Goal: Information Seeking & Learning: Find specific fact

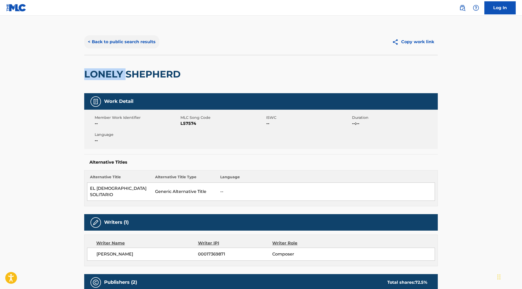
click at [130, 35] on button "< Back to public search results" at bounding box center [121, 41] width 75 height 13
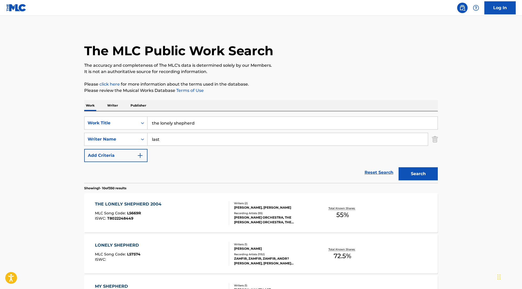
click at [221, 121] on input "the lonely shepherd" at bounding box center [293, 123] width 290 height 13
type input "can't deny it"
click at [399, 167] on button "Search" at bounding box center [418, 173] width 39 height 13
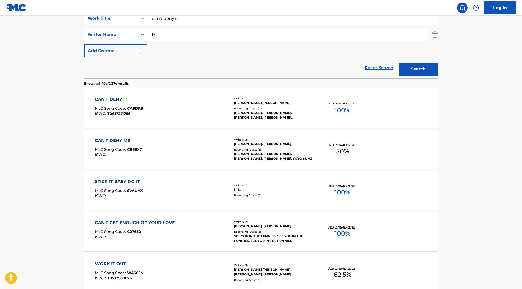
click at [472, 144] on main "The MLC Public Work Search The accuracy and completeness of The MLC's data is d…" at bounding box center [261, 219] width 522 height 616
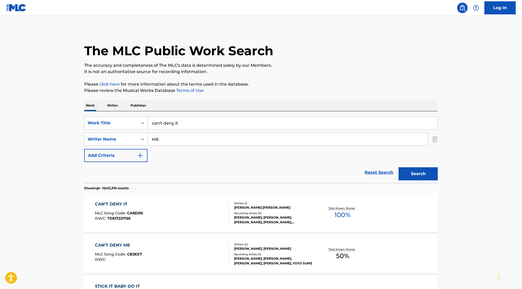
click at [163, 136] on input "Hill" at bounding box center [288, 139] width 280 height 13
paste input "[PERSON_NAME]"
type input "[PERSON_NAME]"
click at [423, 177] on button "Search" at bounding box center [418, 173] width 39 height 13
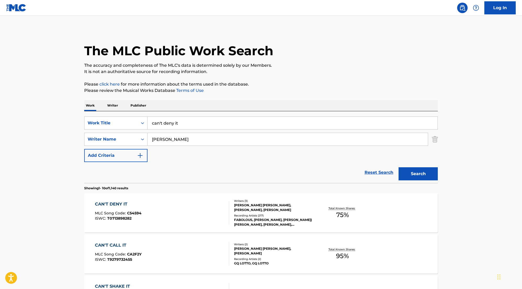
scroll to position [52, 0]
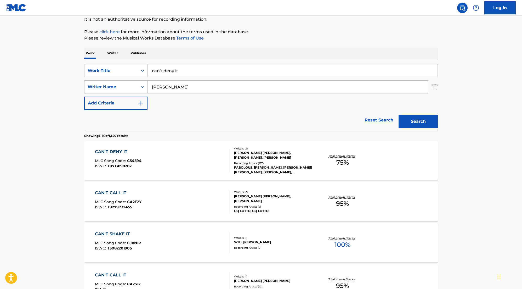
click at [490, 74] on main "The MLC Public Work Search The accuracy and completeness of The MLC's data is d…" at bounding box center [261, 271] width 522 height 616
click at [294, 154] on div "[PERSON_NAME] [PERSON_NAME], [PERSON_NAME], [PERSON_NAME]" at bounding box center [273, 154] width 79 height 9
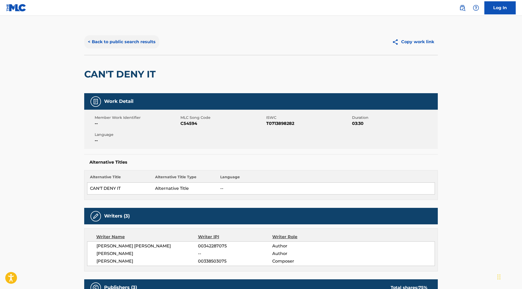
click at [133, 42] on button "< Back to public search results" at bounding box center [121, 41] width 75 height 13
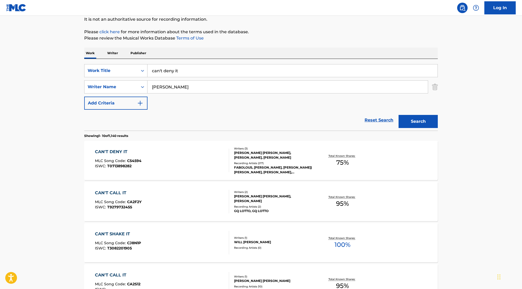
click at [217, 200] on div "CAN'T CALL IT MLC Song Code : CA2F2Y ISWC : T9279732455" at bounding box center [162, 202] width 134 height 24
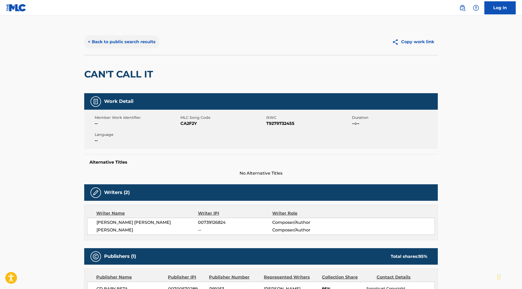
click at [114, 45] on button "< Back to public search results" at bounding box center [121, 41] width 75 height 13
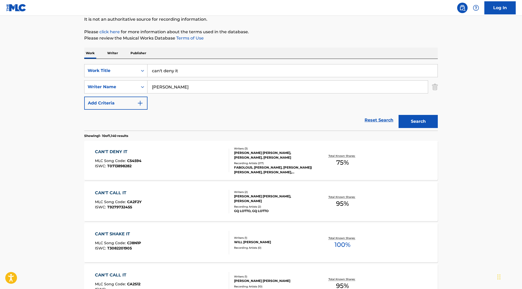
click at [243, 159] on div "[PERSON_NAME] [PERSON_NAME], [PERSON_NAME], [PERSON_NAME]" at bounding box center [273, 154] width 79 height 9
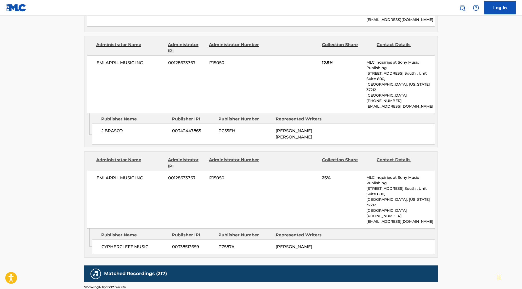
scroll to position [366, 0]
